Goal: Transaction & Acquisition: Subscribe to service/newsletter

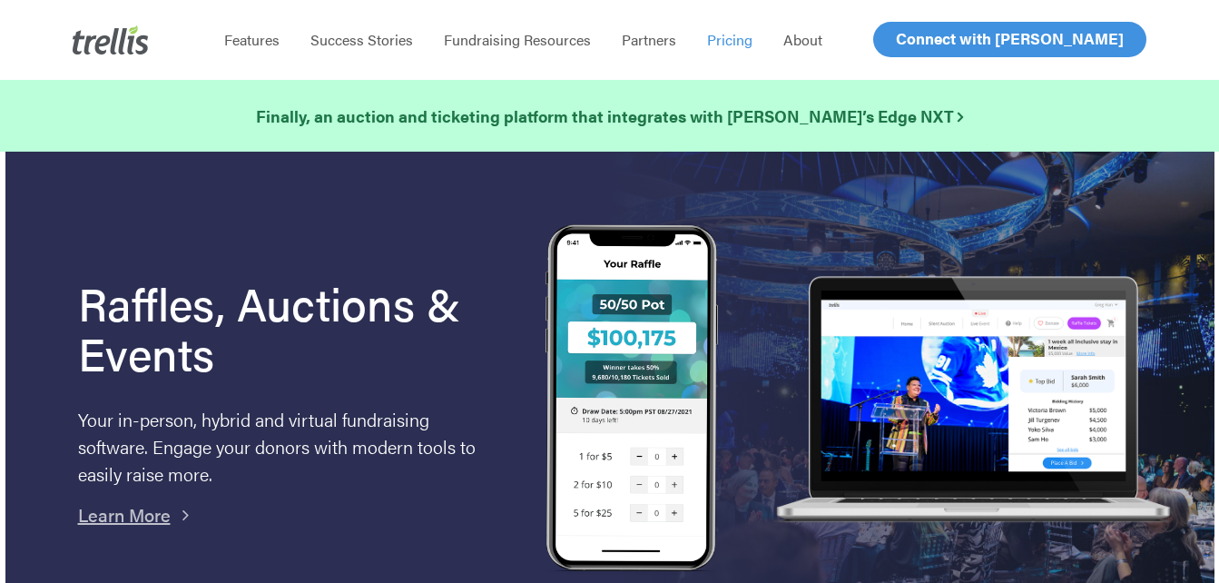
click at [721, 44] on span "Pricing" at bounding box center [729, 39] width 45 height 21
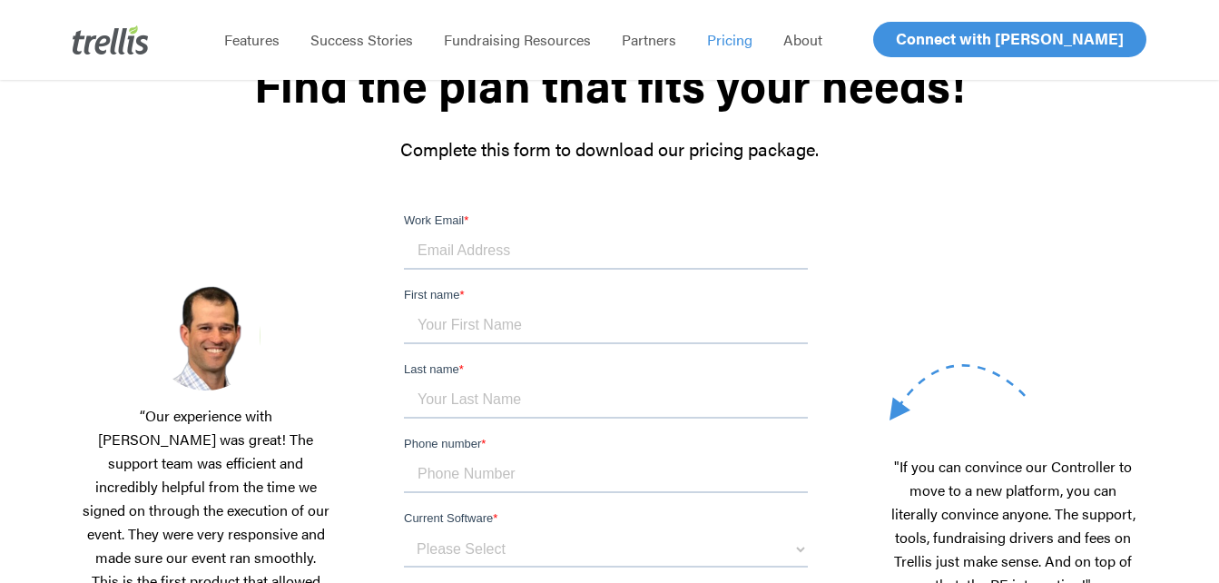
scroll to position [186, 0]
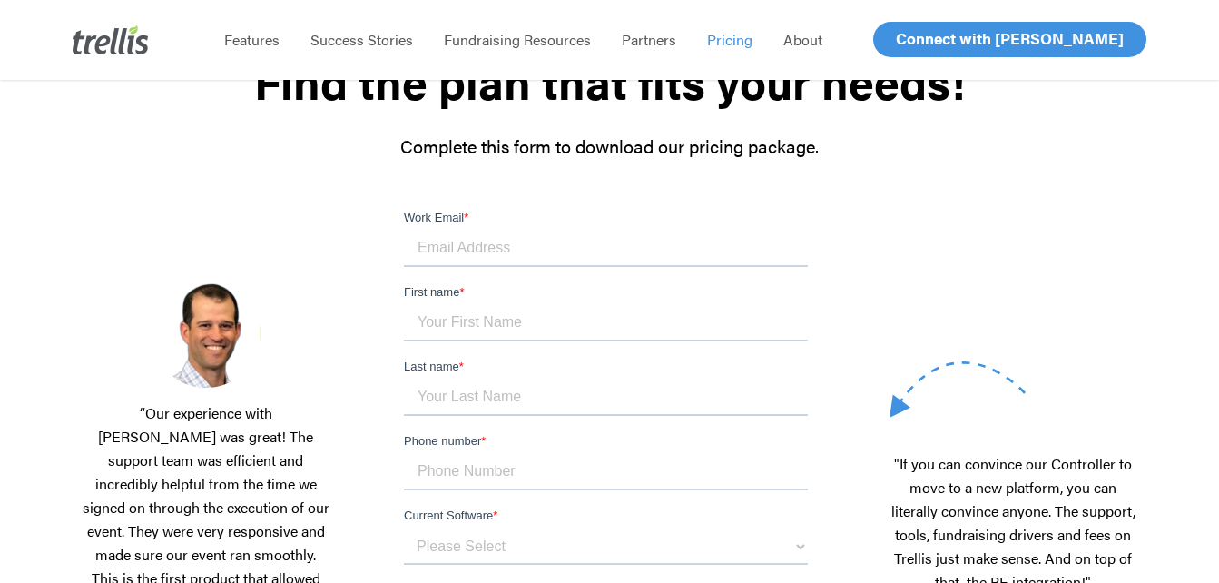
click at [537, 250] on input "Work Email *" at bounding box center [606, 248] width 404 height 36
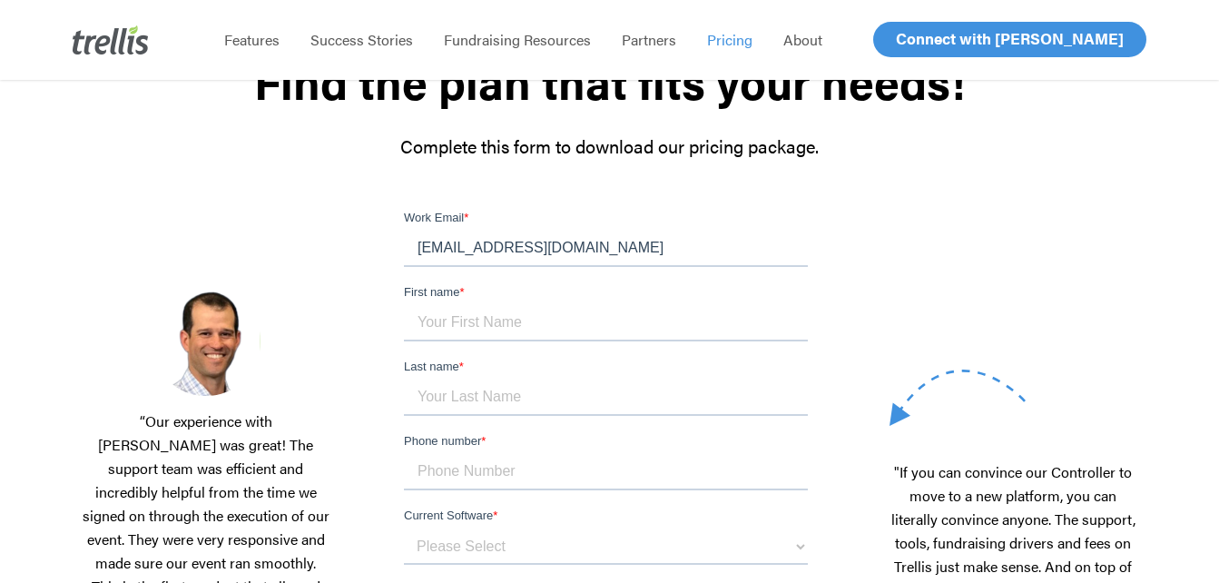
type input "[EMAIL_ADDRESS][DOMAIN_NAME]"
click at [414, 327] on input "First name *" at bounding box center [606, 323] width 404 height 36
type input "[PERSON_NAME]"
click at [662, 379] on input "Last name *" at bounding box center [606, 397] width 404 height 36
type input "Kostering"
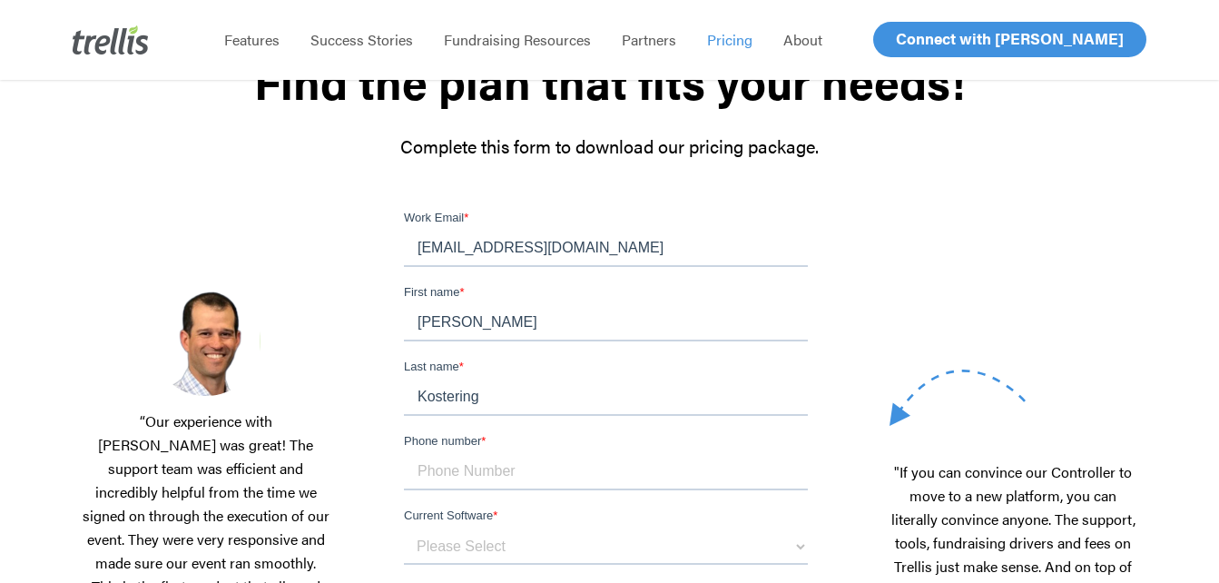
click at [511, 454] on input "Phone number *" at bounding box center [606, 472] width 404 height 36
type input "604-798-6542"
click at [489, 528] on select "Please Select OneCause Givesmart GreaterGiving Givergy Other" at bounding box center [606, 546] width 404 height 36
select select "Other"
click at [404, 528] on select "Please Select OneCause Givesmart GreaterGiving Givergy Other" at bounding box center [606, 546] width 404 height 36
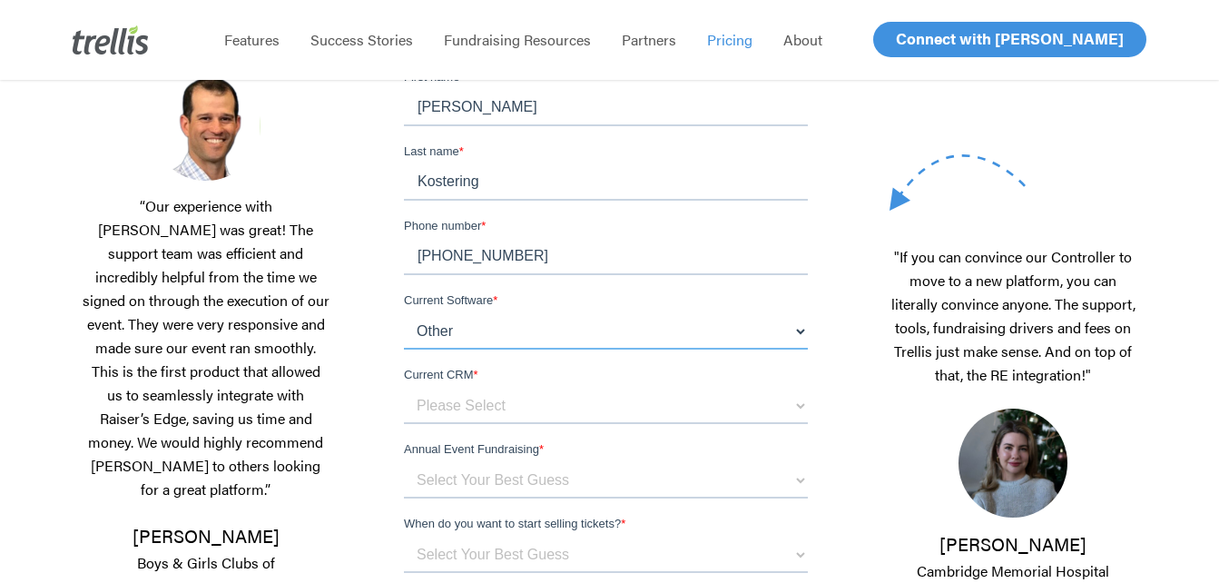
scroll to position [412, 0]
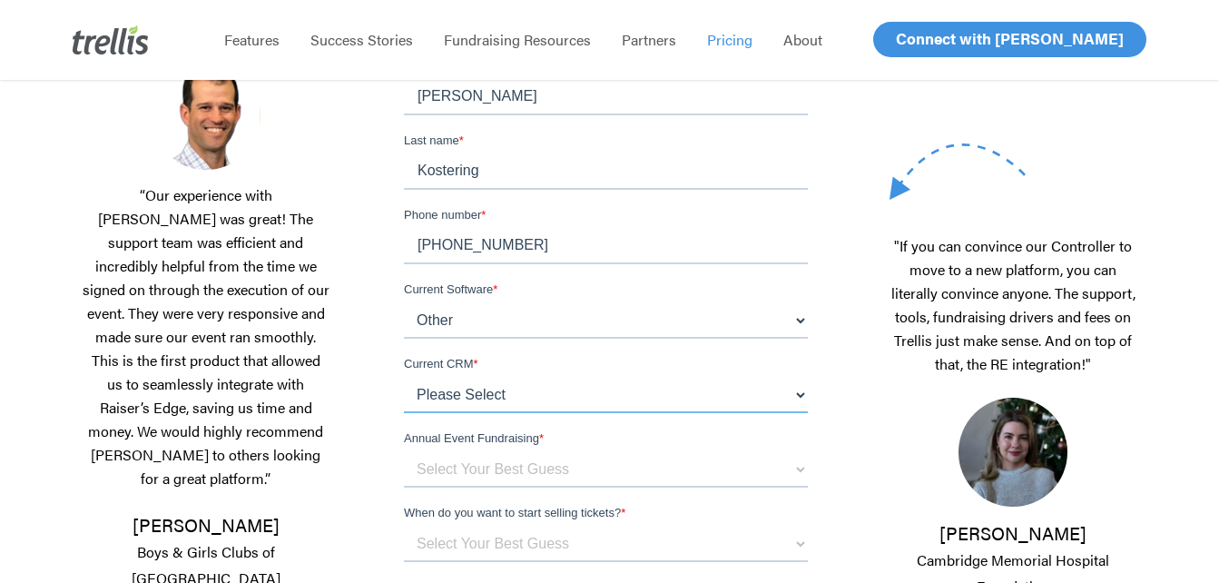
click at [767, 377] on select "Please Select Blackbaud Raiser's Edge Salesforce Donor Perfect Veracross Virtuo…" at bounding box center [606, 395] width 404 height 36
select select "Other"
click at [404, 377] on select "Please Select Blackbaud Raiser's Edge Salesforce Donor Perfect Veracross Virtuo…" at bounding box center [606, 395] width 404 height 36
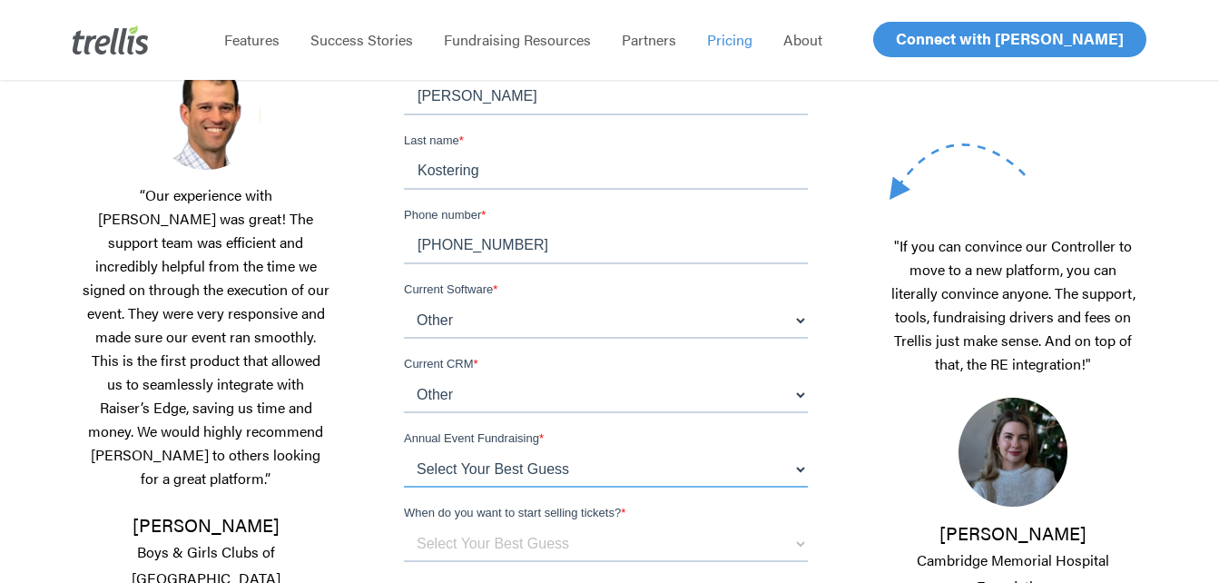
click at [660, 451] on select "Select Your Best Guess below $150k per year $150k - $500k $500k+" at bounding box center [606, 469] width 404 height 36
select select "below $150k per year"
click at [404, 451] on select "Select Your Best Guess below $150k per year $150k - $500k $500k+" at bounding box center [606, 469] width 404 height 36
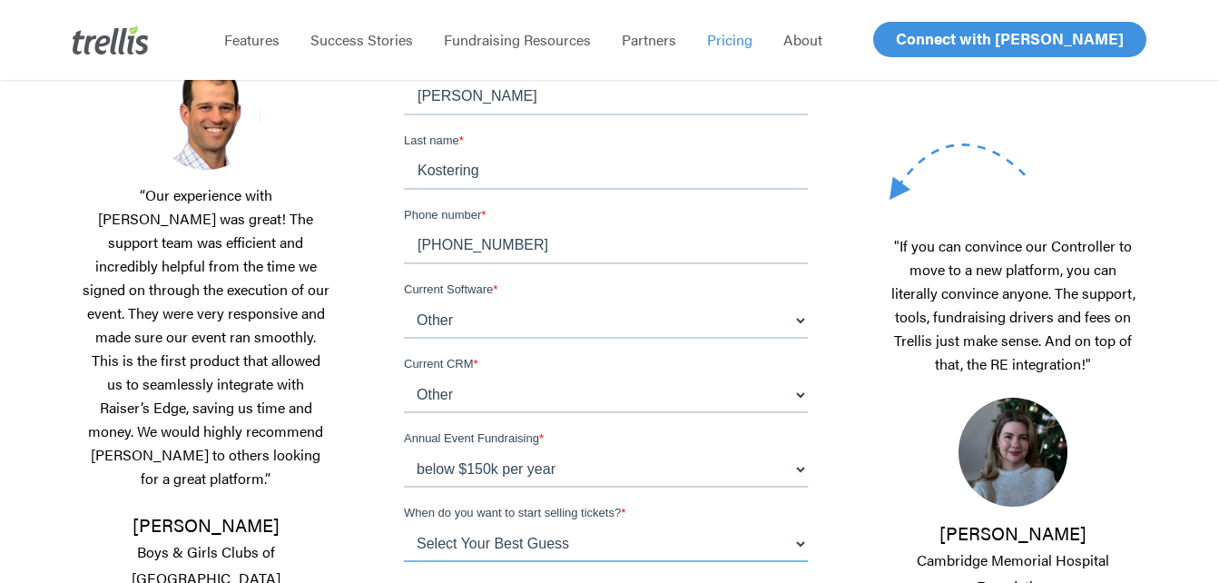
click at [721, 525] on select "Select Your Best Guess Unsure 1 - 3 months 3 - 6 months 6 months + Immediately" at bounding box center [606, 543] width 404 height 36
select select "Immediately"
click at [404, 525] on select "Select Your Best Guess Unsure 1 - 3 months 3 - 6 months 6 months + Immediately" at bounding box center [606, 543] width 404 height 36
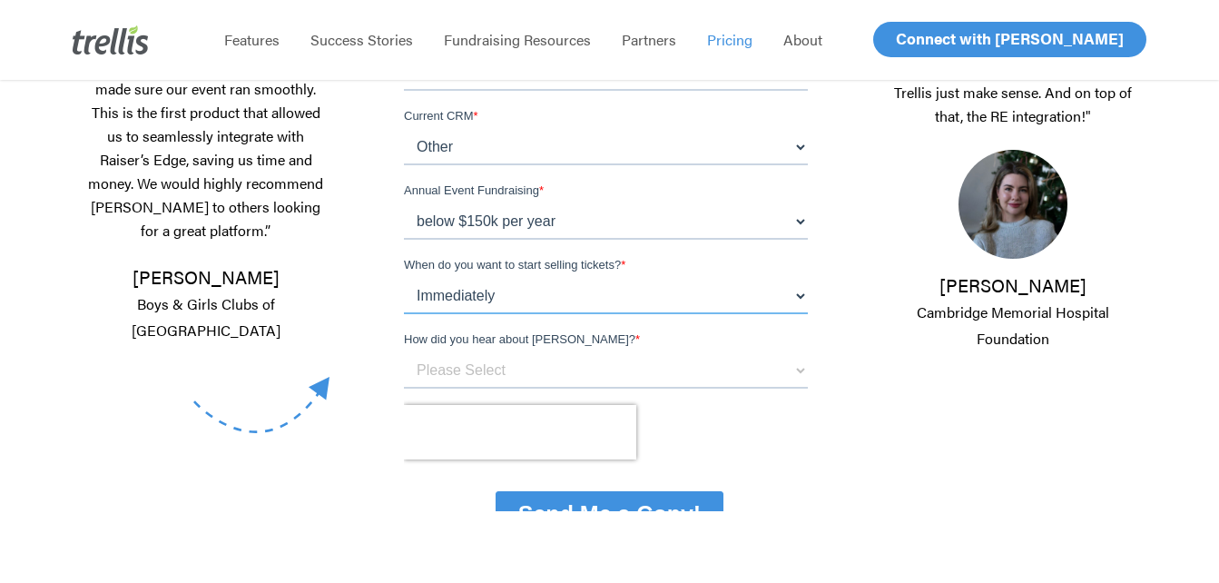
scroll to position [682, 0]
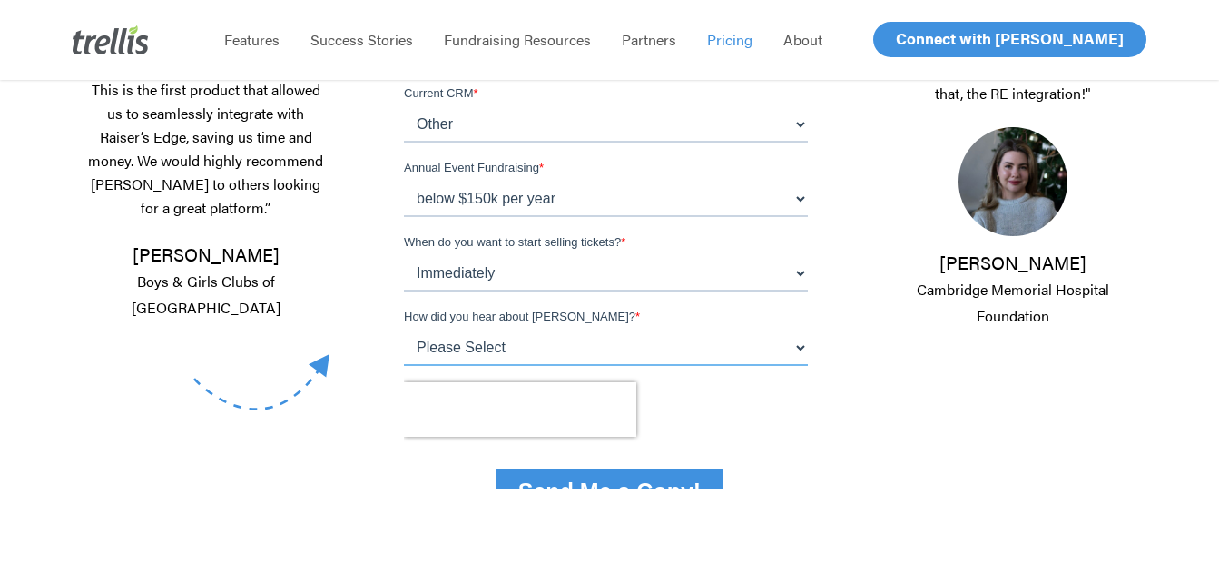
click at [799, 329] on select "Please Select Referral From a Friend Attended an Event that Used [PERSON_NAME] …" at bounding box center [606, 347] width 404 height 36
select select "Other"
click at [404, 366] on select "Please Select Referral From a Friend Attended an Event that Used [PERSON_NAME] …" at bounding box center [606, 347] width 404 height 36
click at [660, 468] on input "Send Me a Copy!" at bounding box center [609, 491] width 228 height 46
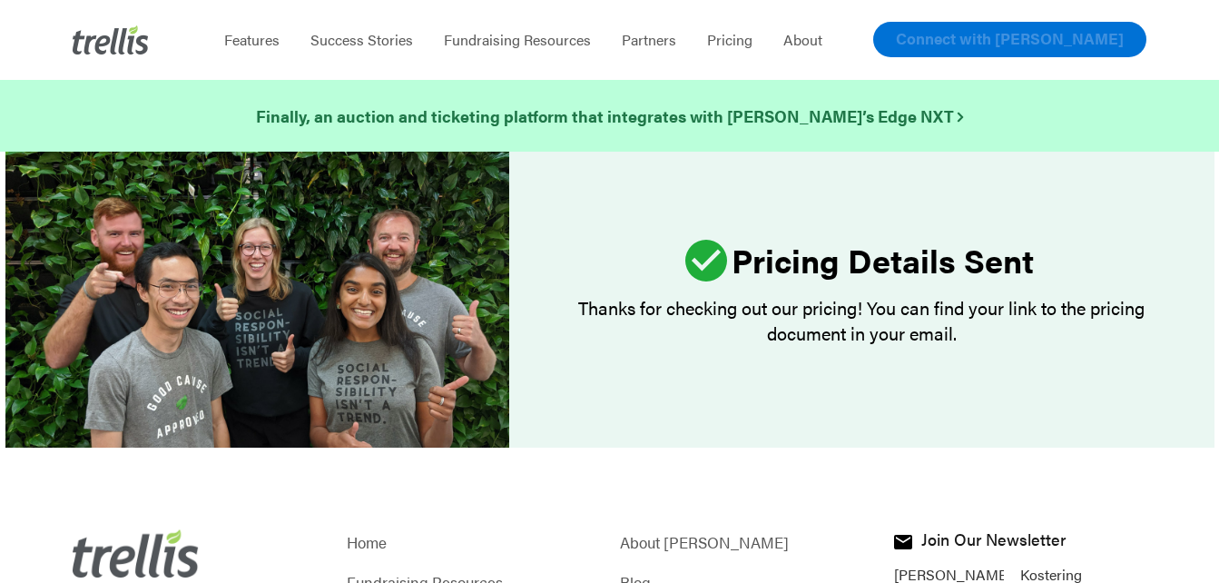
click at [1030, 39] on span "Connect with [PERSON_NAME]" at bounding box center [1010, 38] width 228 height 22
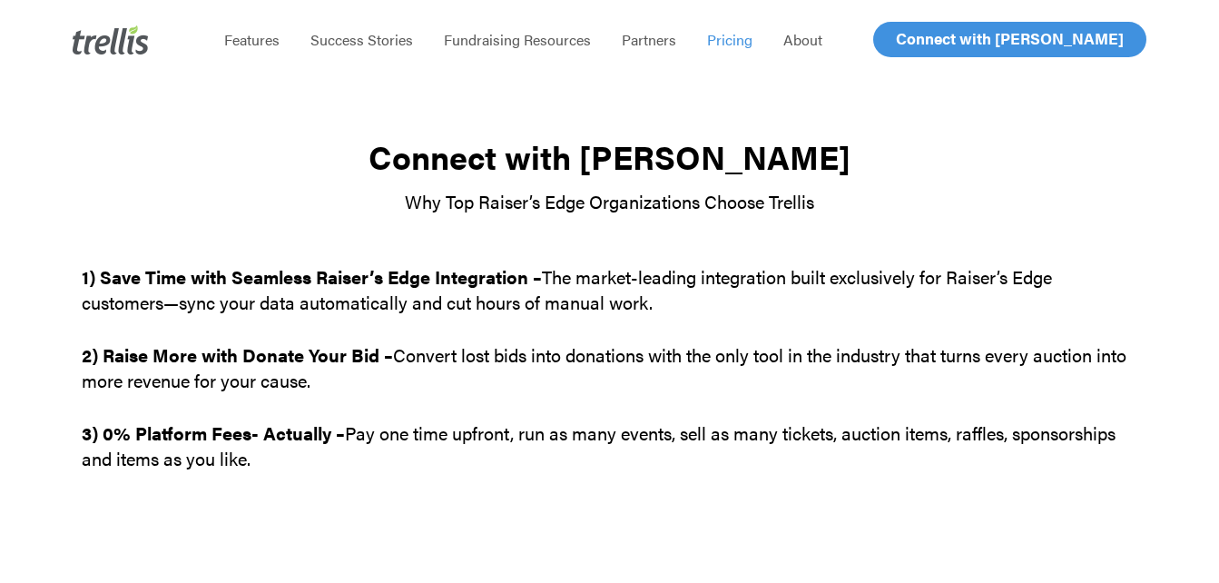
click at [728, 43] on span "Pricing" at bounding box center [729, 39] width 45 height 21
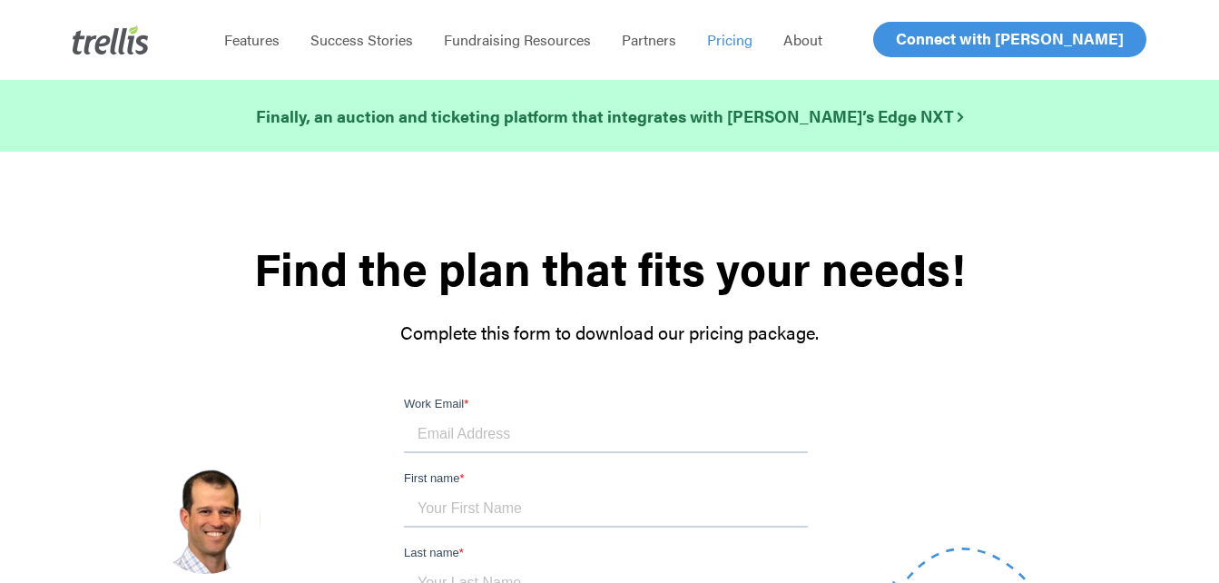
click at [608, 441] on input "Work Email *" at bounding box center [606, 434] width 404 height 36
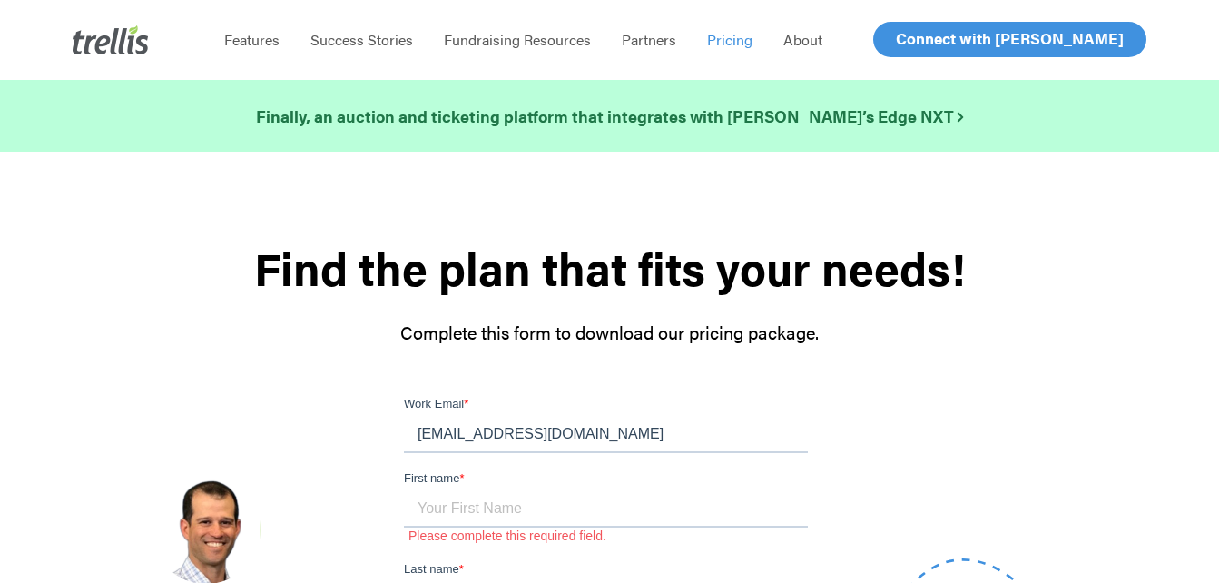
click at [422, 436] on input "[EMAIL_ADDRESS][DOMAIN_NAME]" at bounding box center [606, 434] width 404 height 36
type input "[EMAIL_ADDRESS][DOMAIN_NAME]"
click at [478, 514] on input "First name *" at bounding box center [606, 509] width 404 height 36
type input "[PERSON_NAME]"
click at [749, 565] on input "Last name *" at bounding box center [606, 583] width 404 height 36
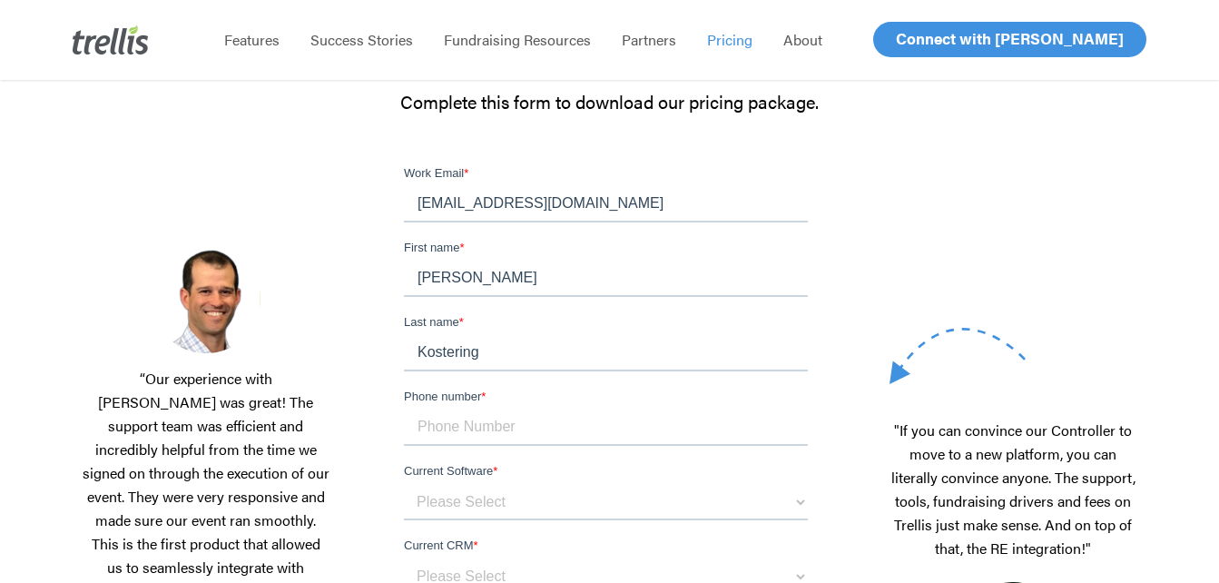
scroll to position [231, 0]
type input "Kostering"
click at [565, 408] on input "Phone number *" at bounding box center [606, 426] width 404 height 36
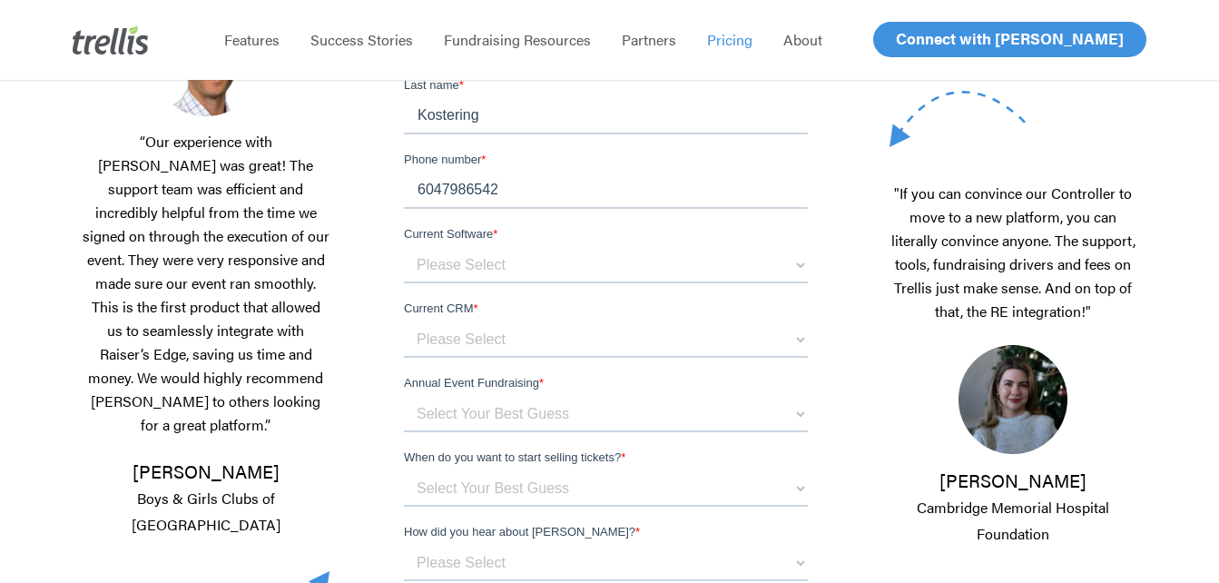
scroll to position [470, 0]
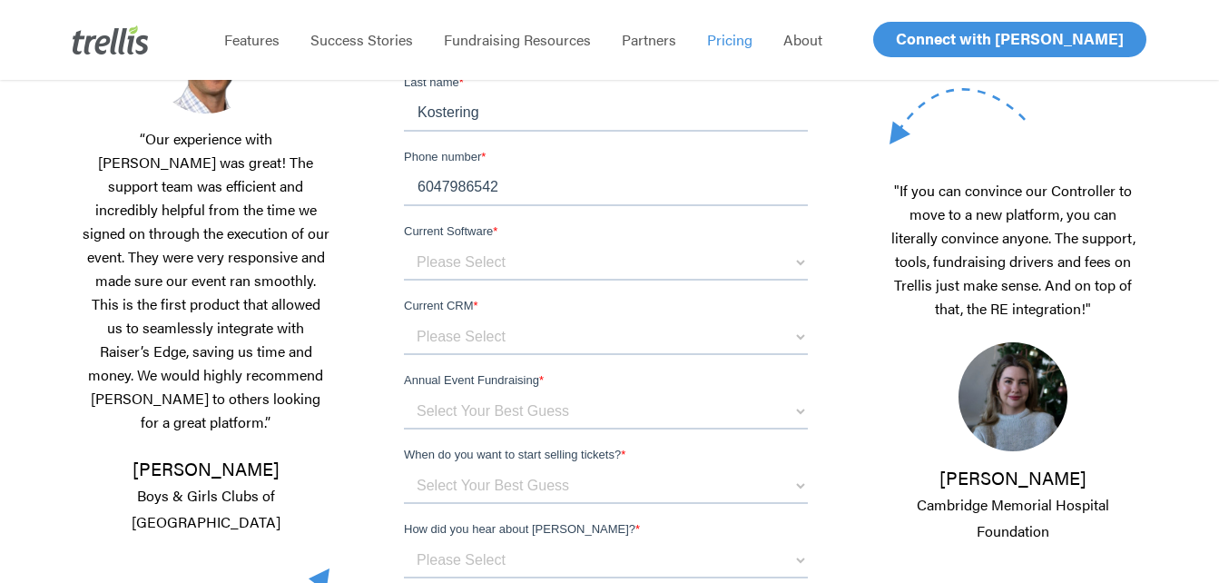
type input "6047986542"
click at [656, 244] on select "Please Select OneCause Givesmart GreaterGiving Givergy Other" at bounding box center [606, 262] width 404 height 36
select select "Other"
click at [404, 245] on select "Please Select OneCause Givesmart GreaterGiving Givergy Other" at bounding box center [606, 262] width 404 height 36
click at [617, 318] on select "Please Select Blackbaud Raiser's Edge Salesforce Donor Perfect Veracross Virtuo…" at bounding box center [606, 336] width 404 height 36
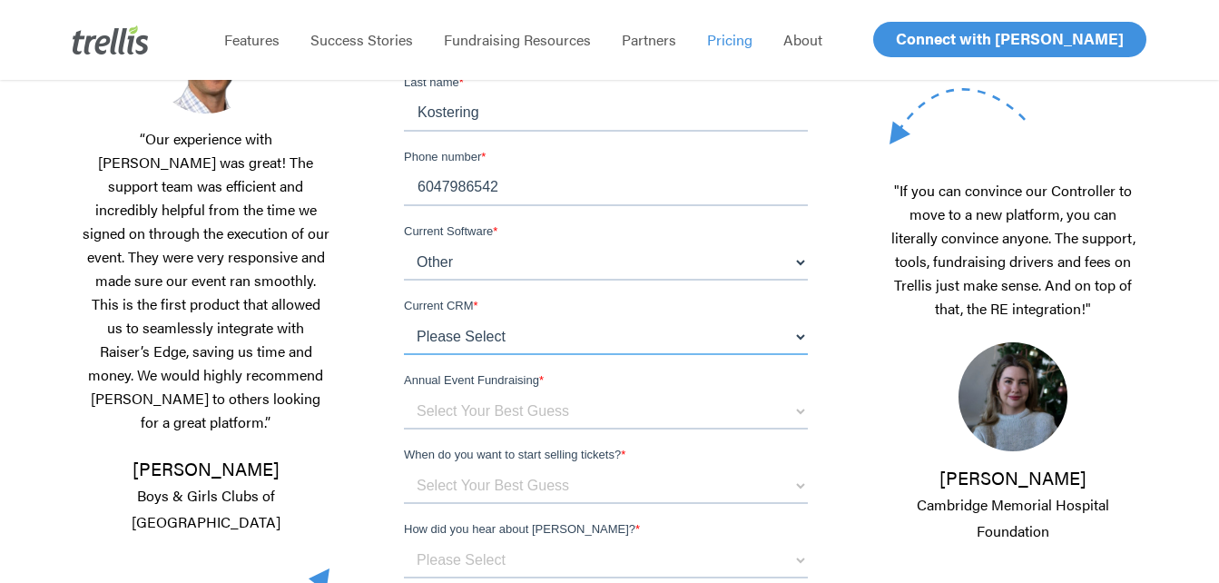
select select "Other"
click at [404, 319] on select "Please Select Blackbaud Raiser's Edge Salesforce Donor Perfect Veracross Virtuo…" at bounding box center [606, 336] width 404 height 36
click at [591, 393] on select "Select Your Best Guess below $150k per year $150k - $500k $500k+" at bounding box center [606, 411] width 404 height 36
select select "below $150k per year"
click at [404, 394] on select "Select Your Best Guess below $150k per year $150k - $500k $500k+" at bounding box center [606, 411] width 404 height 36
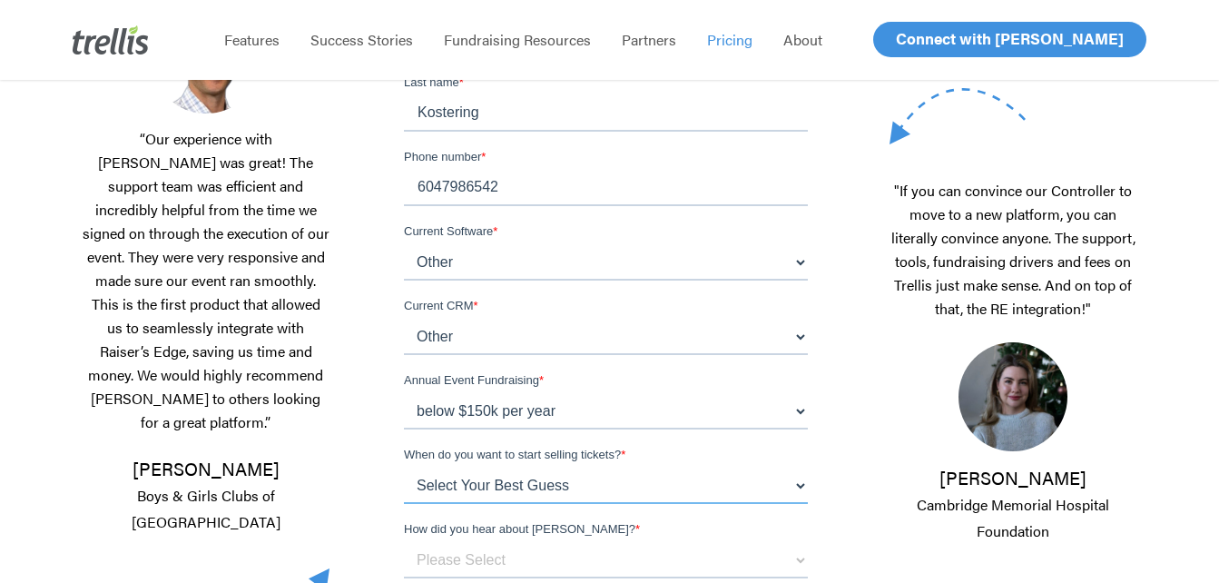
click at [583, 467] on select "Select Your Best Guess Unsure 1 - 3 months 3 - 6 months 6 months + Immediately" at bounding box center [606, 485] width 404 height 36
select select "Immediately"
click at [404, 468] on select "Select Your Best Guess Unsure 1 - 3 months 3 - 6 months 6 months + Immediately" at bounding box center [606, 485] width 404 height 36
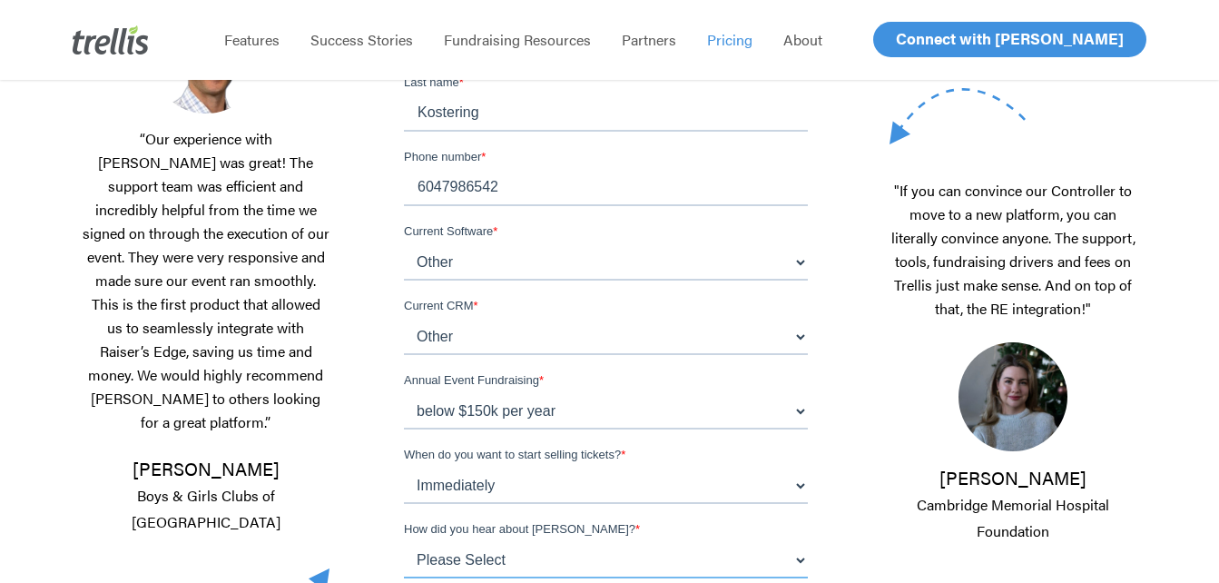
click at [554, 542] on select "Please Select Referral From a Friend Attended an Event that Used [PERSON_NAME] …" at bounding box center [606, 560] width 404 height 36
select select "Other"
click at [404, 543] on select "Please Select Referral From a Friend Attended an Event that Used [PERSON_NAME] …" at bounding box center [606, 560] width 404 height 36
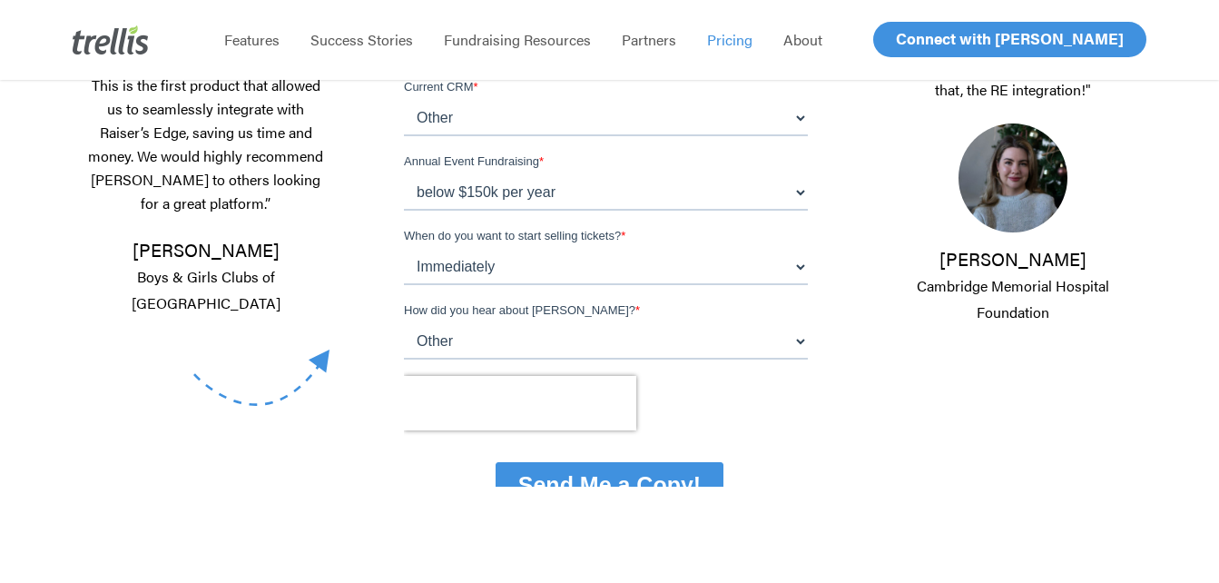
click at [648, 462] on input "Send Me a Copy!" at bounding box center [609, 485] width 228 height 46
